Goal: Information Seeking & Learning: Learn about a topic

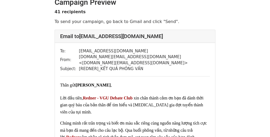
scroll to position [8, 0]
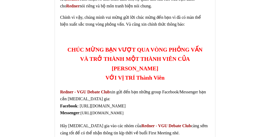
scroll to position [129, 0]
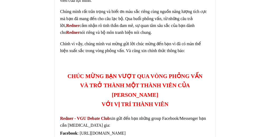
scroll to position [121, 0]
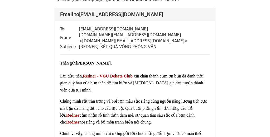
scroll to position [30, 0]
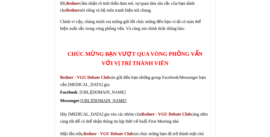
scroll to position [143, 0]
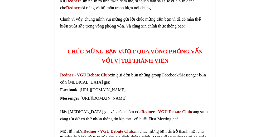
click at [102, 87] on span ": [URL][DOMAIN_NAME]" at bounding box center [102, 89] width 48 height 4
click at [102, 87] on span ": https://www.facebook.com/groups/799008549407729" at bounding box center [102, 89] width 48 height 4
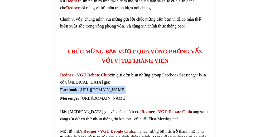
click at [102, 87] on span ": https://www.facebook.com/groups/799008549407729" at bounding box center [102, 89] width 48 height 4
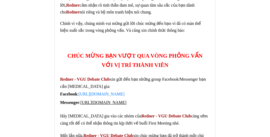
scroll to position [144, 0]
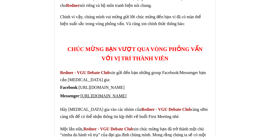
scroll to position [152, 0]
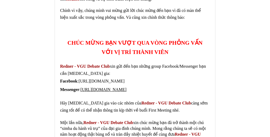
click at [90, 79] on font "https://www.facebook.com/groups/799008549407729" at bounding box center [102, 81] width 46 height 4
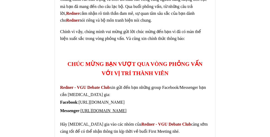
scroll to position [132, 0]
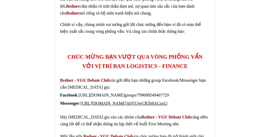
scroll to position [2354, 0]
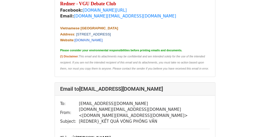
scroll to position [9006, 0]
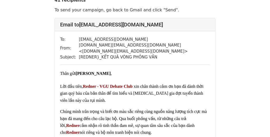
scroll to position [48, 0]
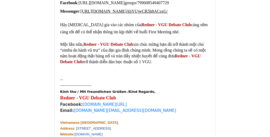
click at [111, 56] on p "Một lần nữa, Redner - VGU Debate Club xin chúc mừng bạn đã trở thành một chú “s…" at bounding box center [135, 52] width 150 height 23
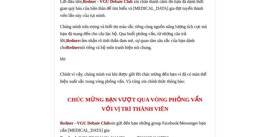
scroll to position [106, 0]
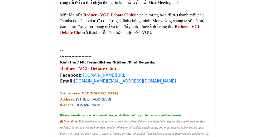
scroll to position [7896, 0]
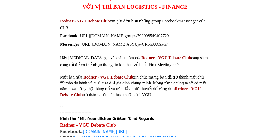
scroll to position [3069, 0]
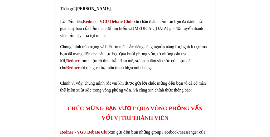
scroll to position [85, 0]
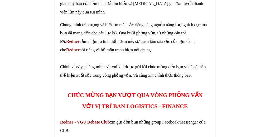
scroll to position [2464, 0]
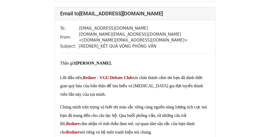
scroll to position [1592, 0]
